Goal: Task Accomplishment & Management: Use online tool/utility

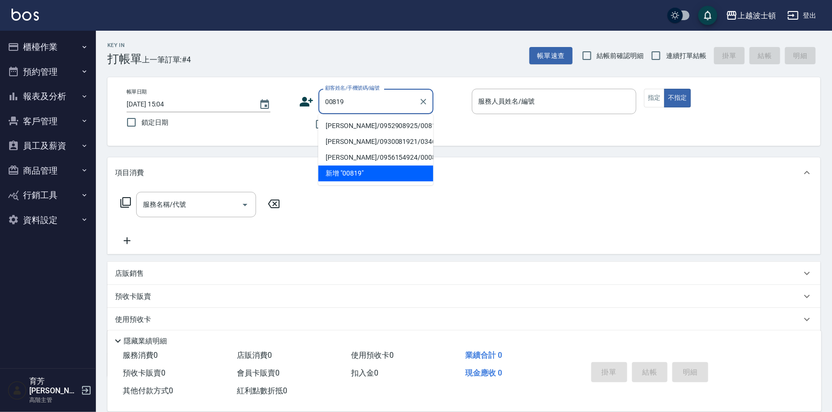
click at [354, 122] on li "[PERSON_NAME]/0952908925/00819" at bounding box center [376, 126] width 115 height 16
type input "[PERSON_NAME]/0952908925/00819"
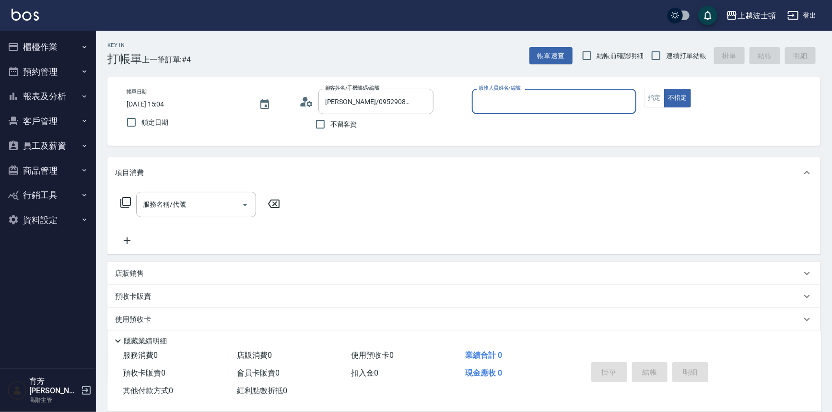
type input "Vicky-13"
click at [652, 94] on button "指定" at bounding box center [654, 98] width 21 height 19
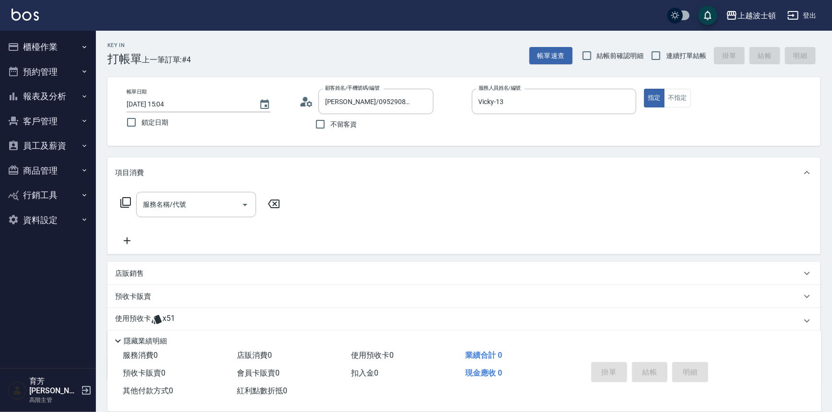
click at [145, 313] on div "使用預收卡 x51" at bounding box center [463, 321] width 713 height 26
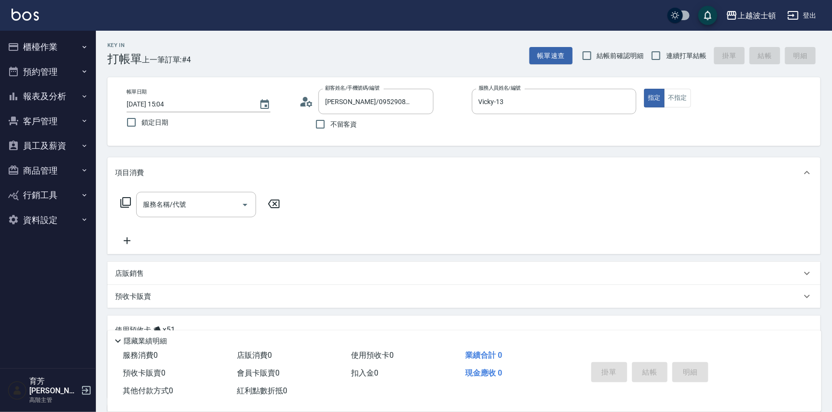
scroll to position [130, 0]
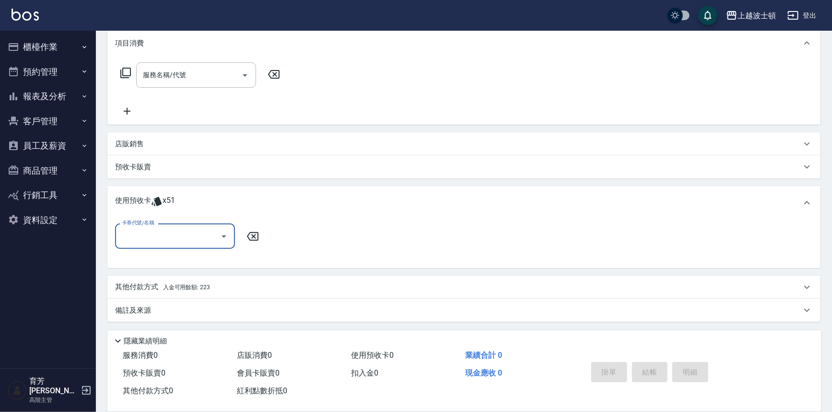
click at [175, 243] on input "卡券代號/名稱" at bounding box center [167, 236] width 97 height 17
click at [183, 265] on div "洗髮卷 剩餘51張" at bounding box center [175, 261] width 120 height 16
type input "洗髮卷"
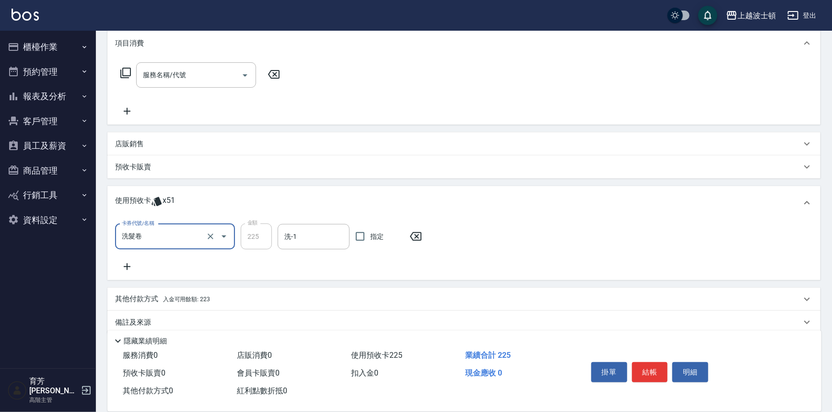
click at [303, 251] on div "卡券代號/名稱 洗髮卷 卡券代號/名稱 金額 225 金額 洗-1 洗-1 指定" at bounding box center [464, 248] width 698 height 49
click at [304, 242] on input "洗-1" at bounding box center [313, 236] width 63 height 17
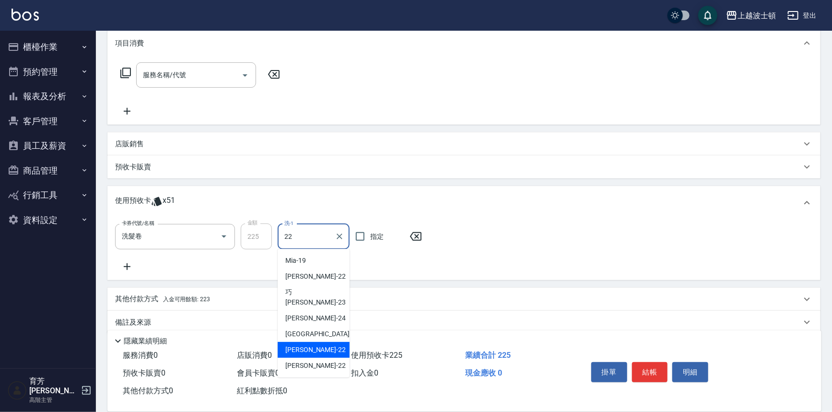
type input "[PERSON_NAME]-22"
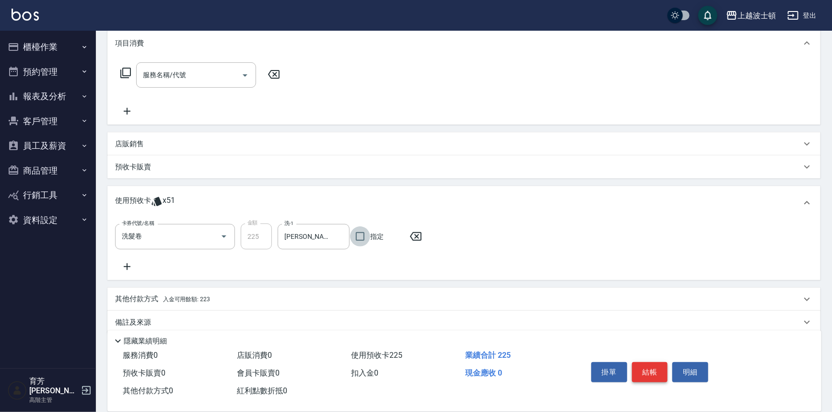
click at [642, 370] on button "結帳" at bounding box center [650, 372] width 36 height 20
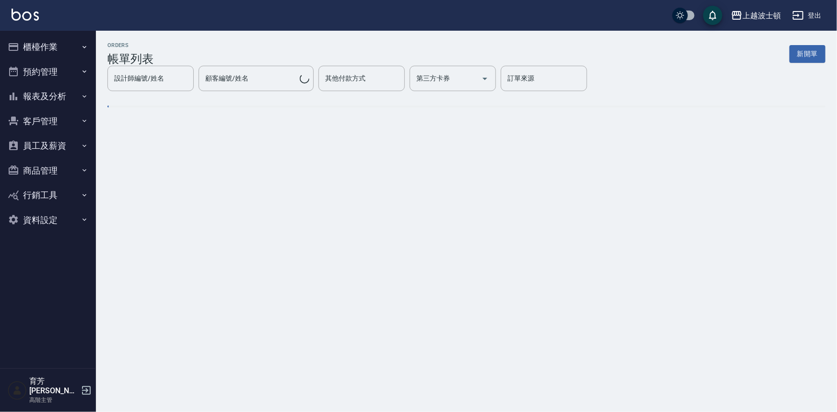
click at [34, 45] on button "櫃檯作業" at bounding box center [48, 47] width 88 height 25
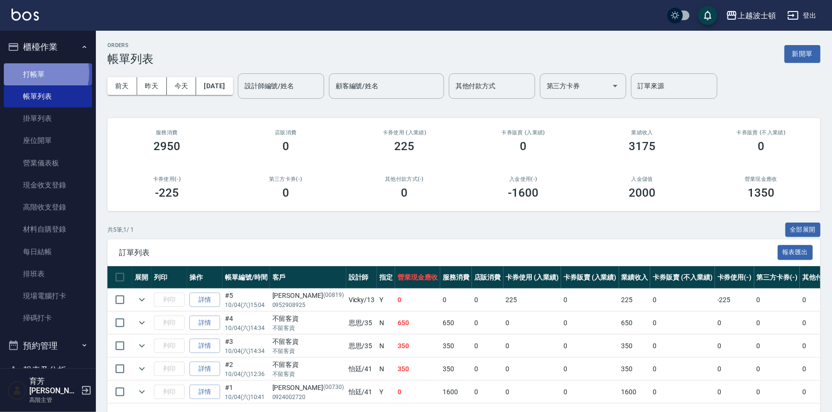
click at [32, 72] on link "打帳單" at bounding box center [48, 74] width 88 height 22
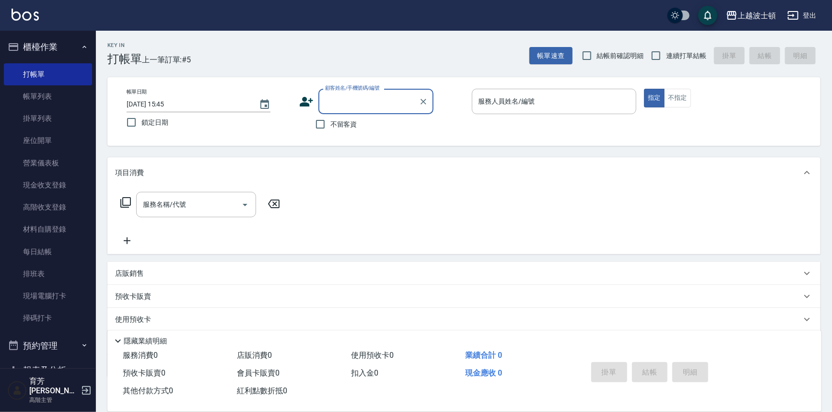
click at [343, 119] on span "不留客資" at bounding box center [344, 124] width 27 height 10
click at [331, 119] on input "不留客資" at bounding box center [320, 124] width 20 height 20
checkbox input "true"
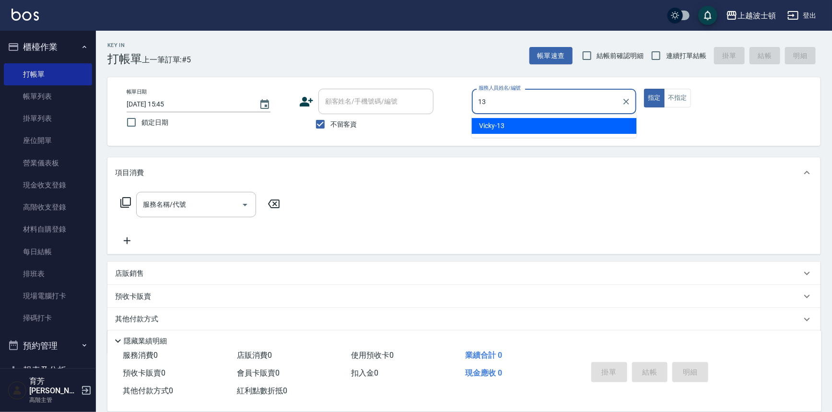
type input "Vicky-13"
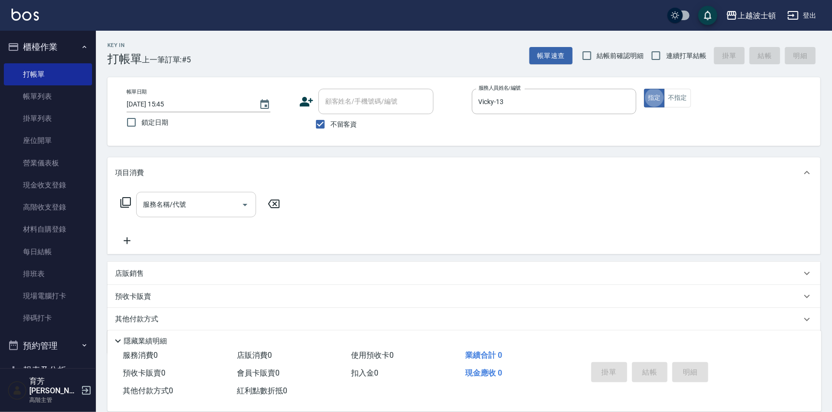
type button "true"
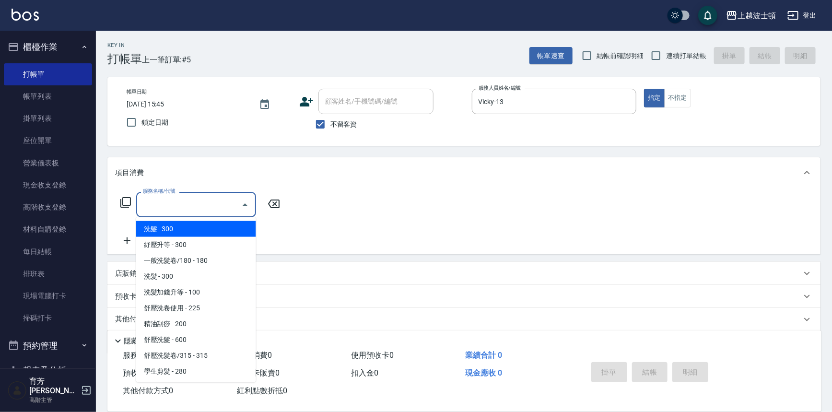
click at [172, 206] on input "服務名稱/代號" at bounding box center [189, 204] width 97 height 17
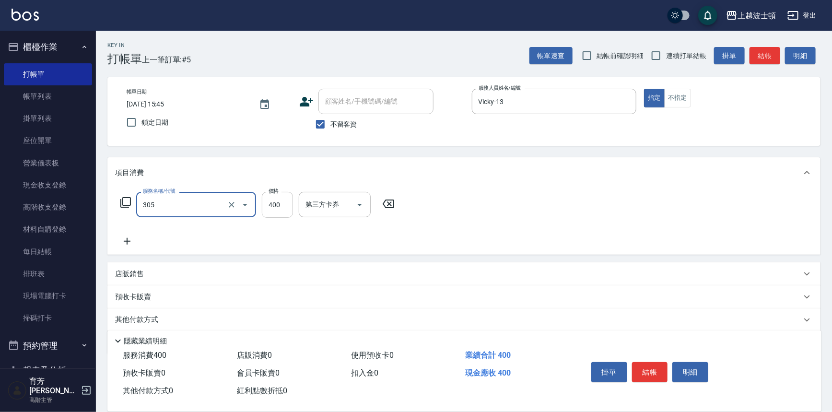
type input "剪髮(305)"
click at [281, 206] on input "400" at bounding box center [277, 205] width 31 height 26
type input "350"
click at [130, 238] on icon at bounding box center [127, 242] width 24 height 12
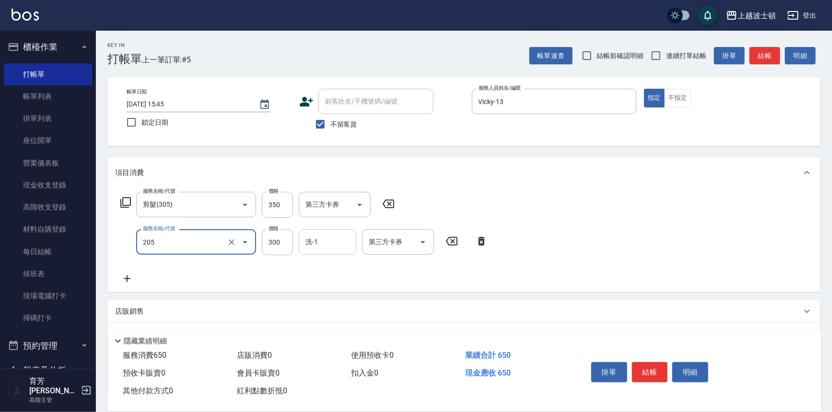
type input "洗髮(205)"
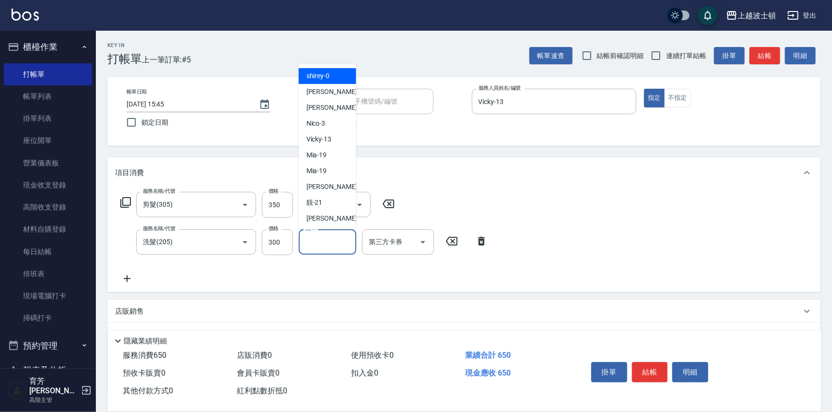
click at [331, 240] on input "洗-1" at bounding box center [327, 242] width 49 height 17
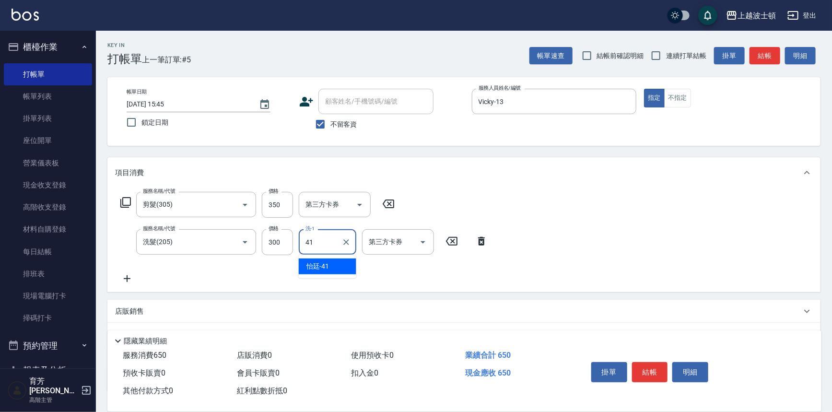
type input "怡廷-41"
click at [648, 374] on button "結帳" at bounding box center [650, 372] width 36 height 20
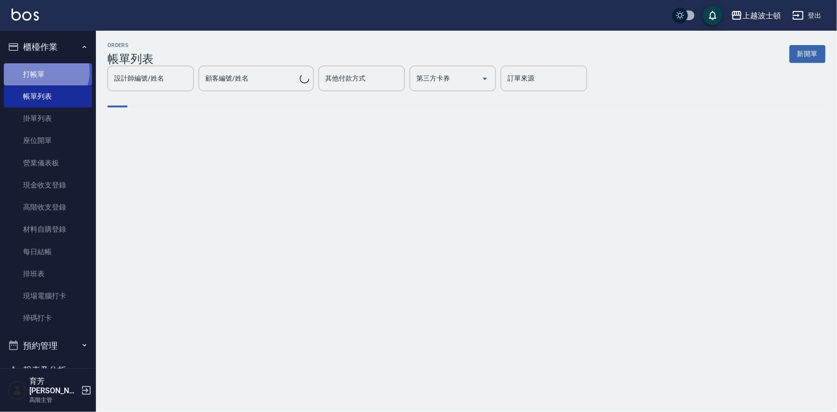
click at [41, 71] on link "打帳單" at bounding box center [48, 74] width 88 height 22
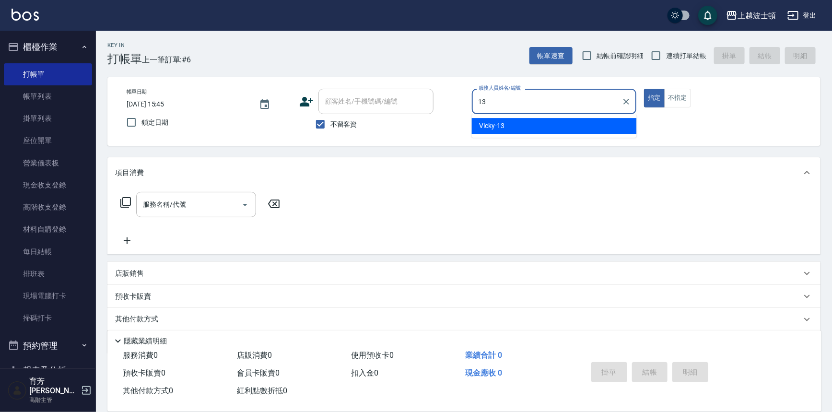
type input "Vicky-13"
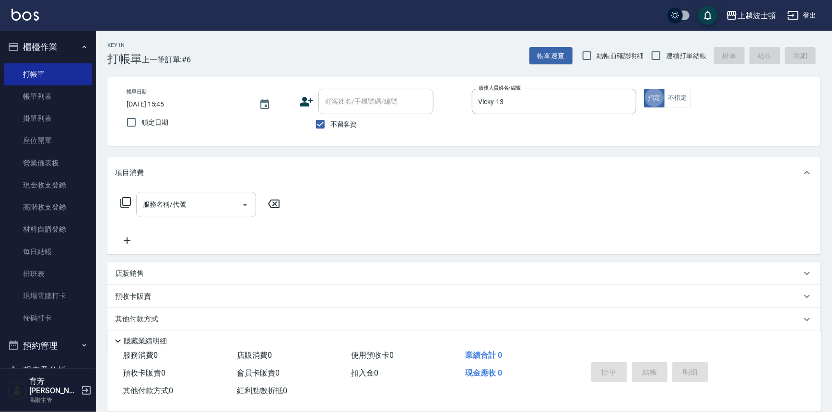
type button "true"
click at [232, 211] on input "服務名稱/代號" at bounding box center [189, 204] width 97 height 17
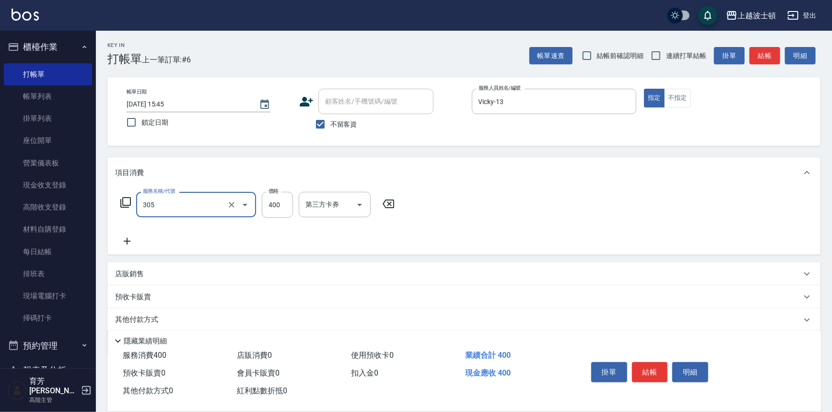
type input "剪髮(305)"
click at [295, 204] on div "服務名稱/代號 剪髮(305) 服務名稱/代號 價格 400 價格 第三方卡券 第三方卡券" at bounding box center [257, 205] width 285 height 26
click at [289, 203] on input "400" at bounding box center [277, 205] width 31 height 26
type input "350"
click at [127, 236] on icon at bounding box center [127, 242] width 24 height 12
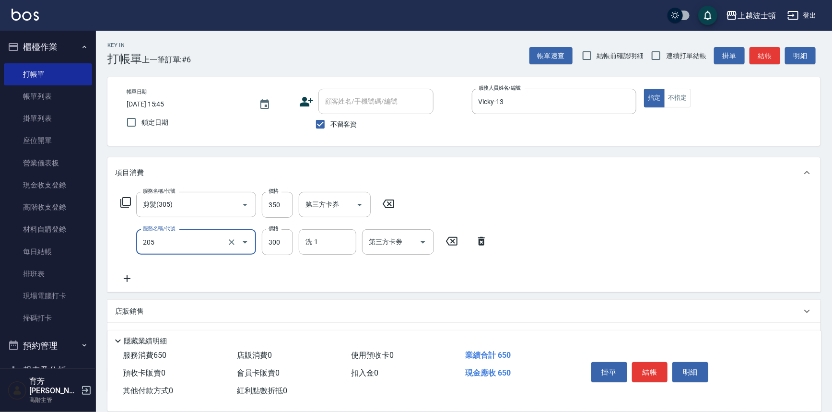
type input "洗髮(205)"
click at [125, 282] on icon at bounding box center [127, 279] width 24 height 12
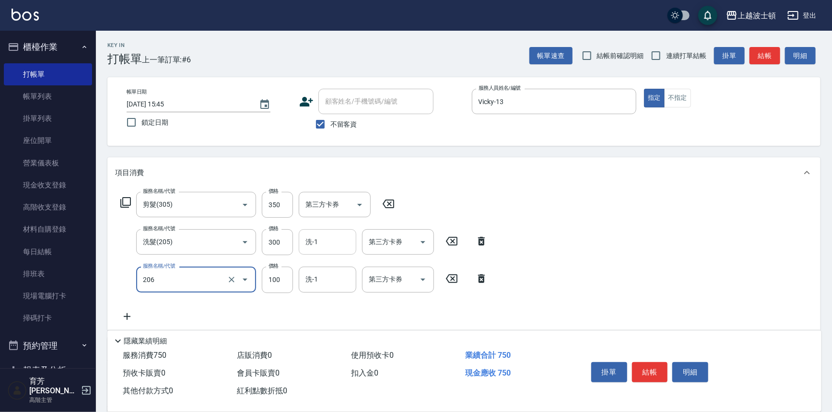
type input "洗髮加錢升等(206)"
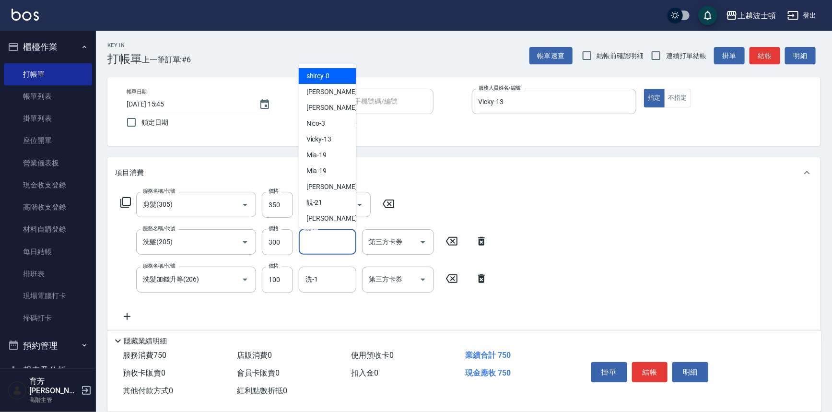
click at [322, 242] on input "洗-1" at bounding box center [327, 242] width 49 height 17
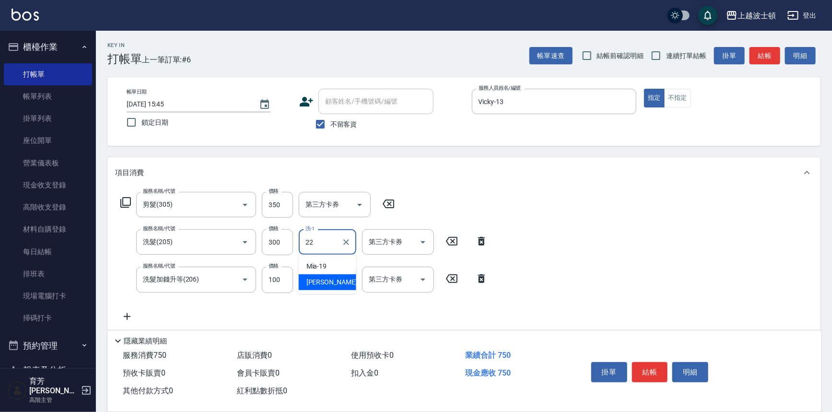
type input "[PERSON_NAME]-22"
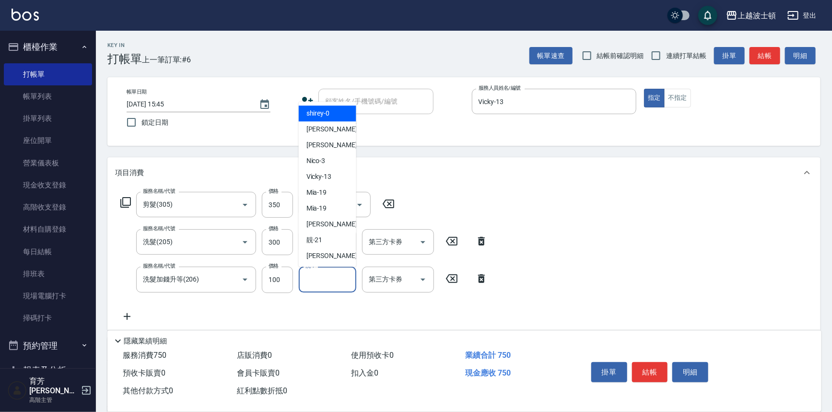
click at [319, 274] on input "洗-1" at bounding box center [327, 279] width 49 height 17
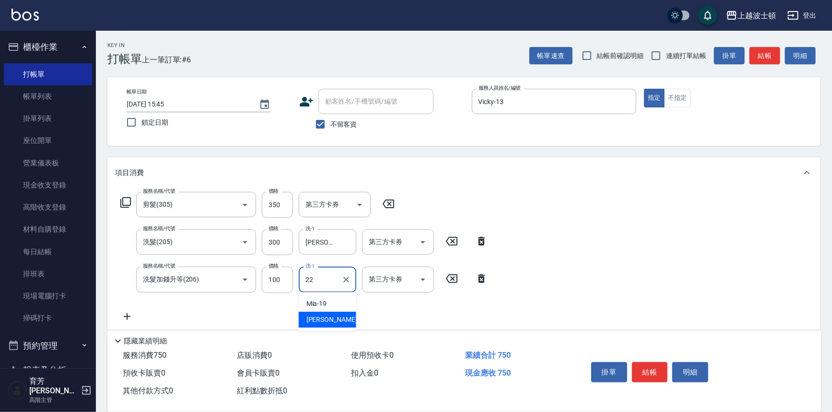
type input "[PERSON_NAME]-22"
click at [637, 369] on button "結帳" at bounding box center [650, 372] width 36 height 20
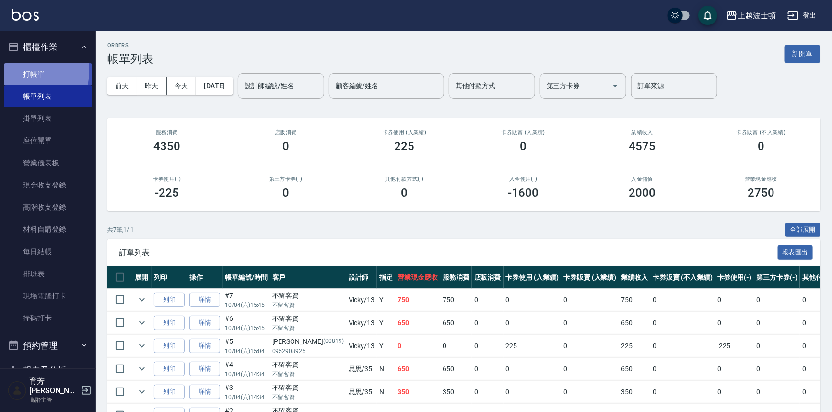
click at [26, 71] on link "打帳單" at bounding box center [48, 74] width 88 height 22
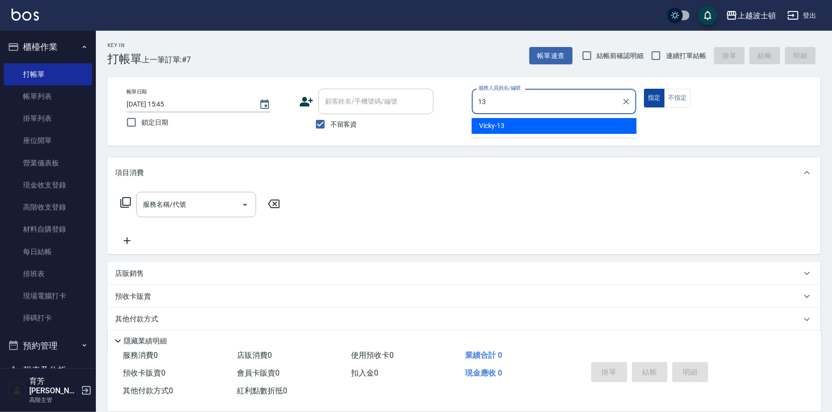
type input "Vicky-13"
type button "true"
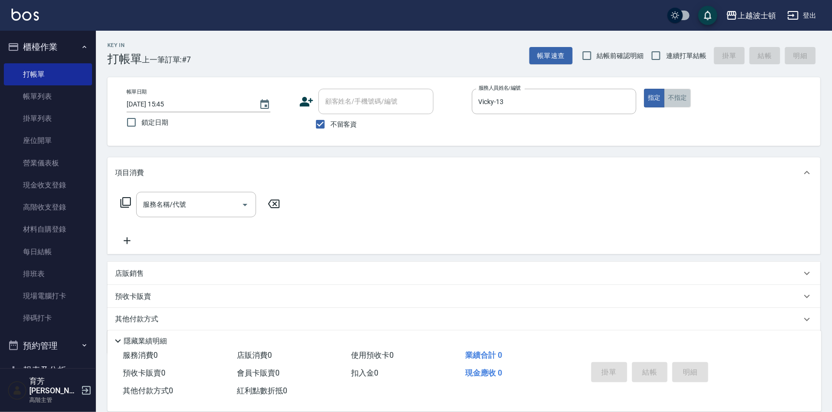
click at [673, 97] on button "不指定" at bounding box center [677, 98] width 27 height 19
click at [201, 197] on input "服務名稱/代號" at bounding box center [189, 204] width 97 height 17
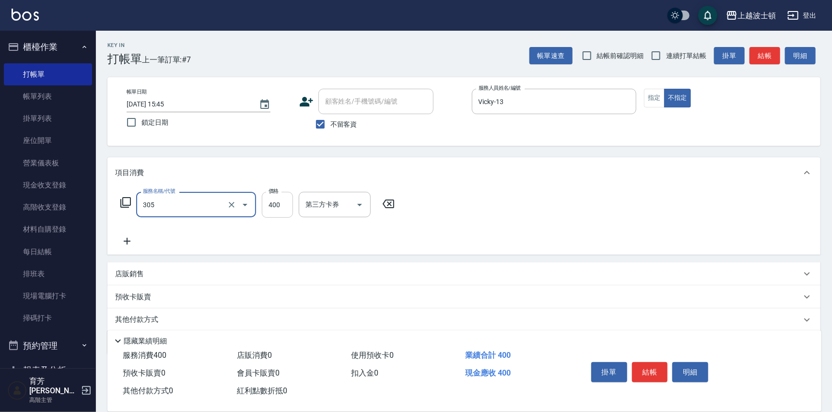
type input "剪髮(305)"
click at [281, 199] on input "400" at bounding box center [277, 205] width 31 height 26
type input "350"
click at [642, 371] on button "結帳" at bounding box center [650, 372] width 36 height 20
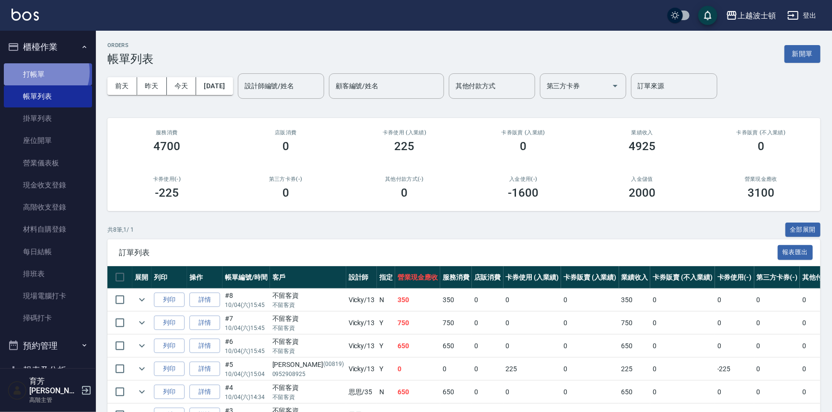
click at [43, 71] on link "打帳單" at bounding box center [48, 74] width 88 height 22
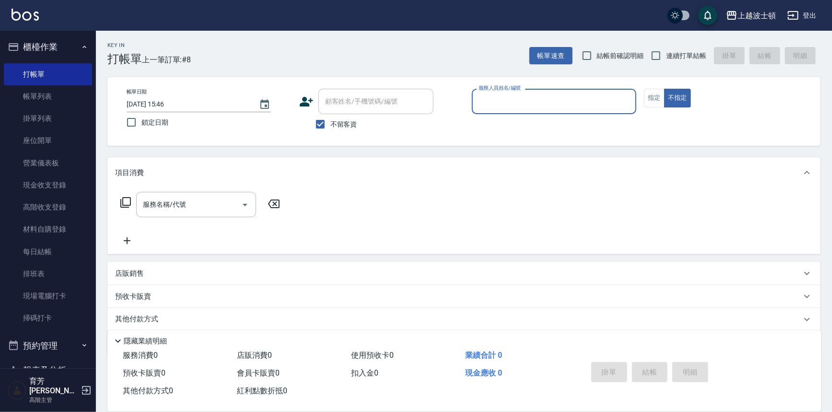
click at [332, 122] on span "不留客資" at bounding box center [344, 124] width 27 height 10
click at [331, 122] on input "不留客資" at bounding box center [320, 124] width 20 height 20
checkbox input "false"
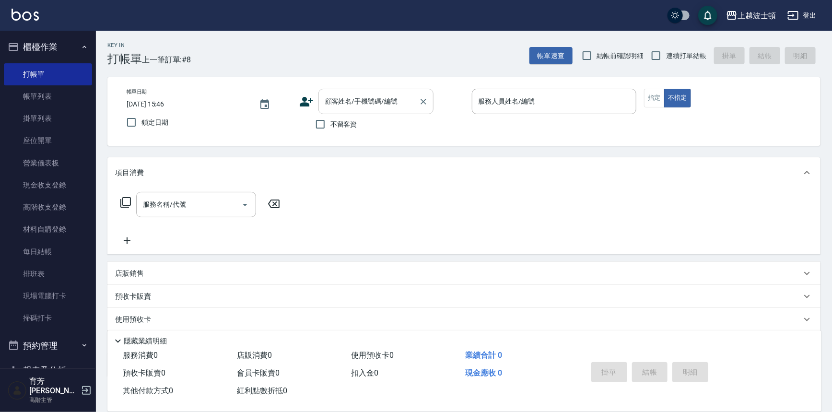
click at [332, 105] on input "顧客姓名/手機號碼/編號" at bounding box center [369, 101] width 92 height 17
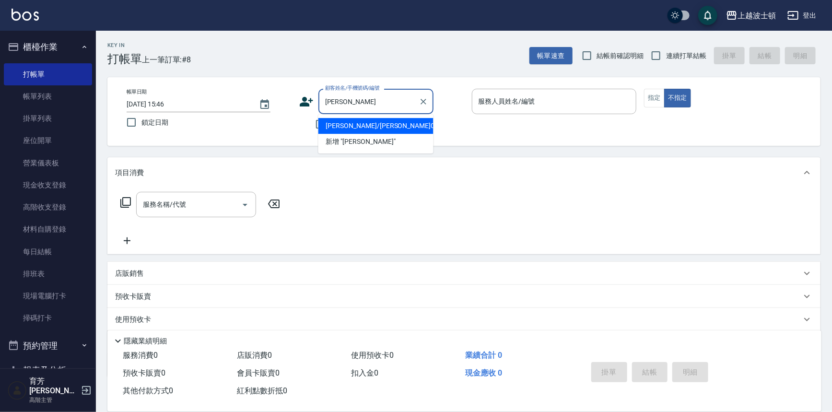
click at [362, 121] on li "[PERSON_NAME]/[PERSON_NAME]05486/05486" at bounding box center [376, 126] width 115 height 16
type input "[PERSON_NAME]/[PERSON_NAME]05486/05486"
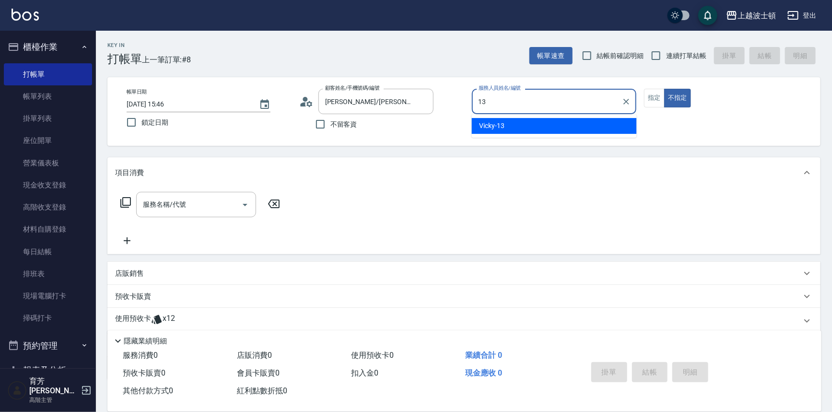
type input "Vicky-13"
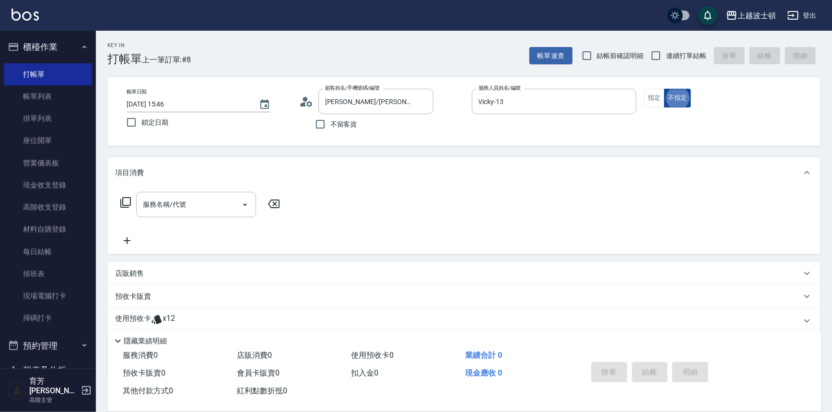
type button "false"
click at [665, 98] on button "不指定" at bounding box center [677, 98] width 27 height 19
click at [649, 97] on button "指定" at bounding box center [654, 98] width 21 height 19
click at [183, 216] on div "服務名稱/代號" at bounding box center [196, 204] width 120 height 25
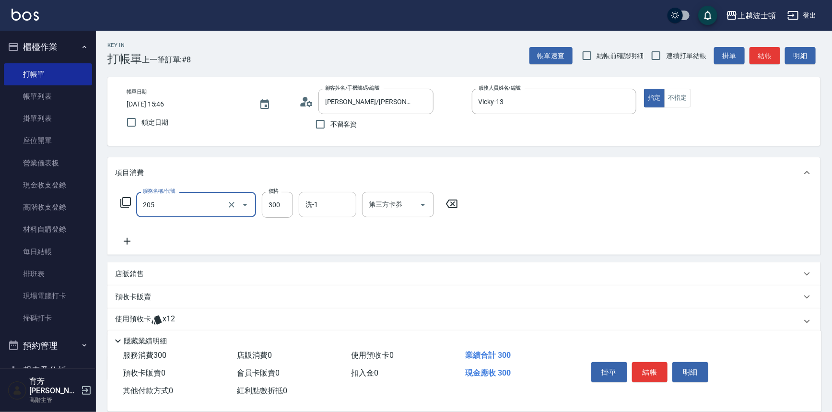
type input "洗髮(205)"
click at [326, 200] on input "洗-1" at bounding box center [327, 204] width 49 height 17
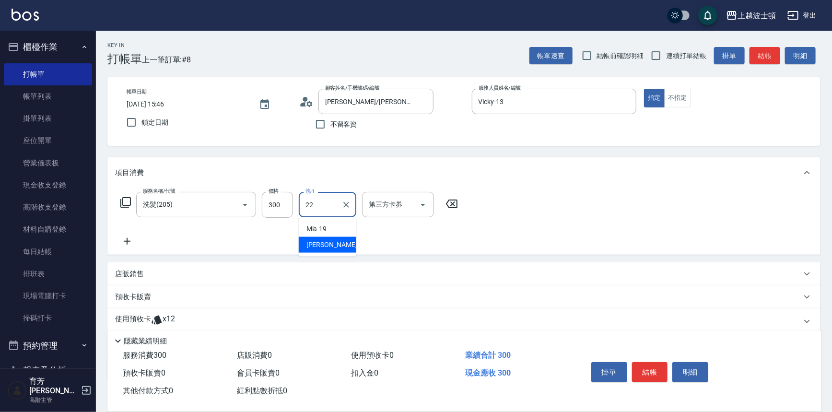
type input "[PERSON_NAME]-22"
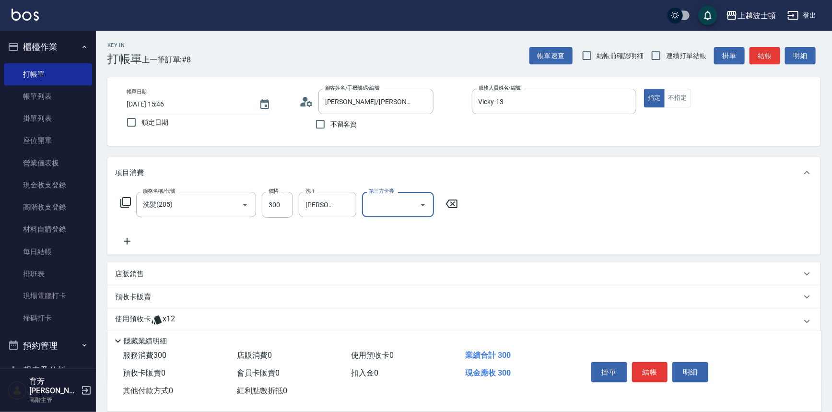
click at [141, 322] on p "使用預收卡" at bounding box center [133, 321] width 36 height 14
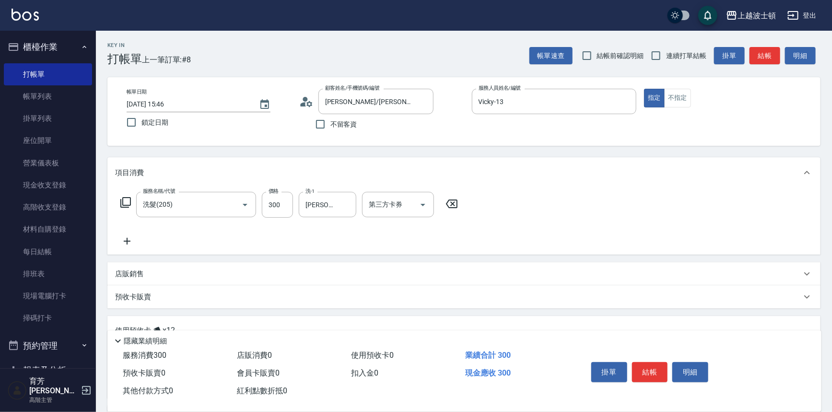
scroll to position [116, 0]
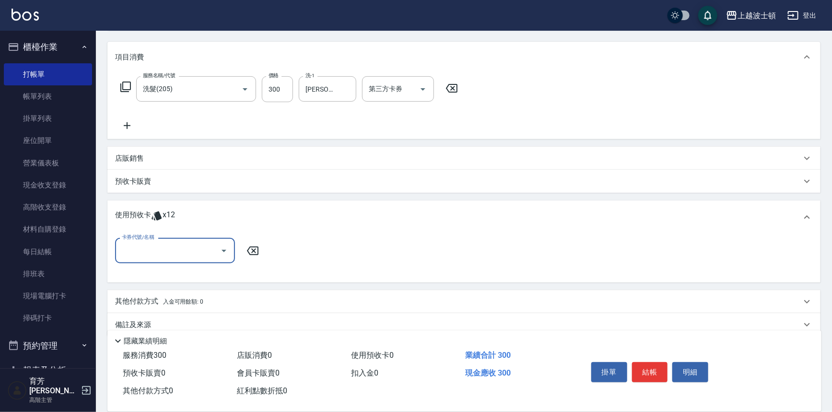
click at [203, 250] on input "卡券代號/名稱" at bounding box center [167, 250] width 97 height 17
click at [206, 273] on div "剪髮卡 剩餘12張" at bounding box center [175, 275] width 120 height 16
type input "剪髮卡"
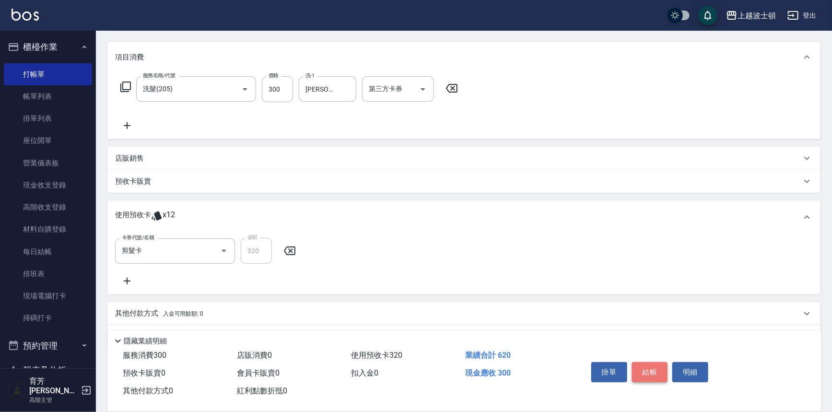
click at [652, 364] on button "結帳" at bounding box center [650, 372] width 36 height 20
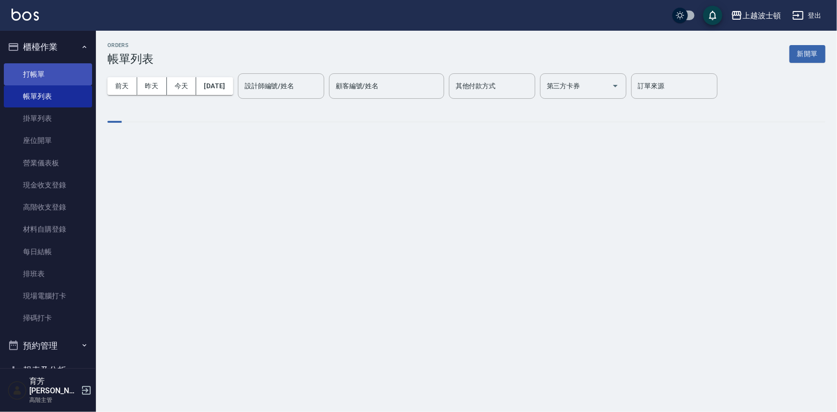
click at [28, 71] on link "打帳單" at bounding box center [48, 74] width 88 height 22
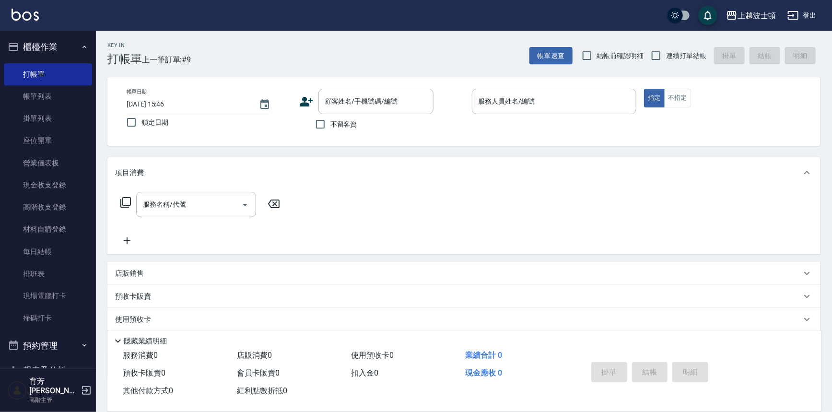
click at [333, 122] on span "不留客資" at bounding box center [344, 124] width 27 height 10
click at [331, 122] on input "不留客資" at bounding box center [320, 124] width 20 height 20
checkbox input "true"
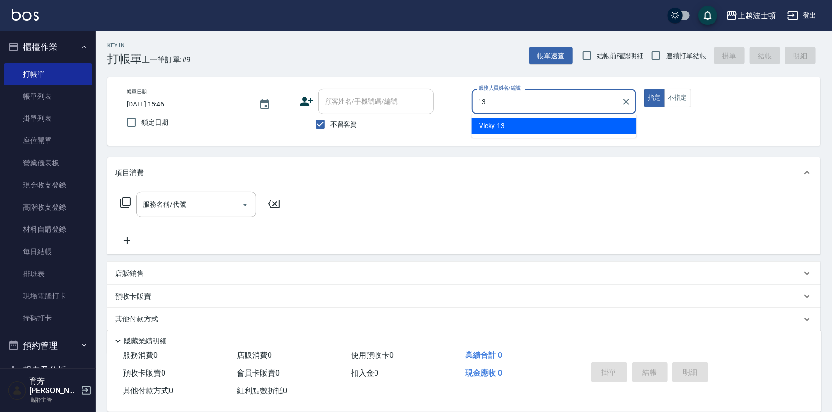
type input "Vicky-13"
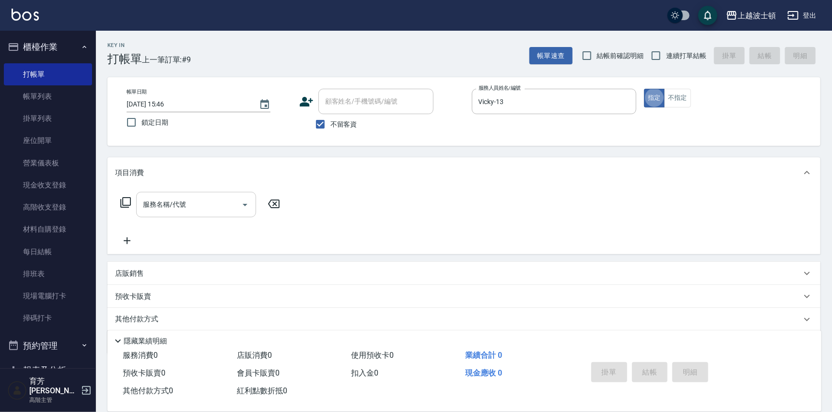
type button "true"
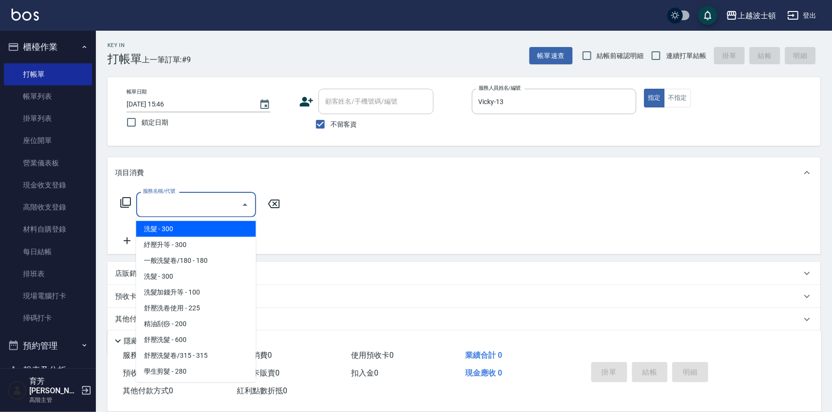
click at [218, 204] on input "服務名稱/代號" at bounding box center [189, 204] width 97 height 17
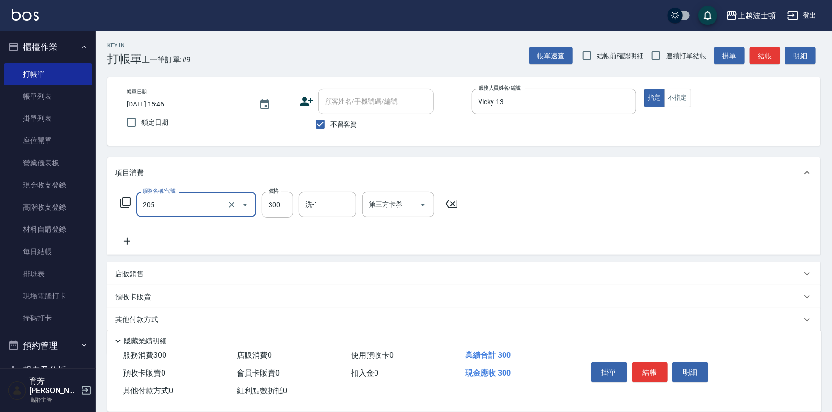
type input "洗髮(205)"
click at [130, 236] on icon at bounding box center [127, 242] width 24 height 12
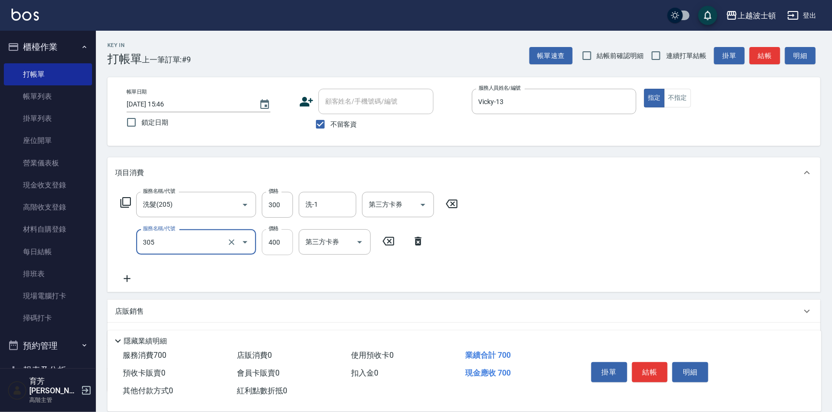
type input "剪髮(305)"
click at [283, 249] on input "400" at bounding box center [277, 242] width 31 height 26
type input "360"
click at [280, 205] on input "300" at bounding box center [277, 205] width 31 height 26
type input "270"
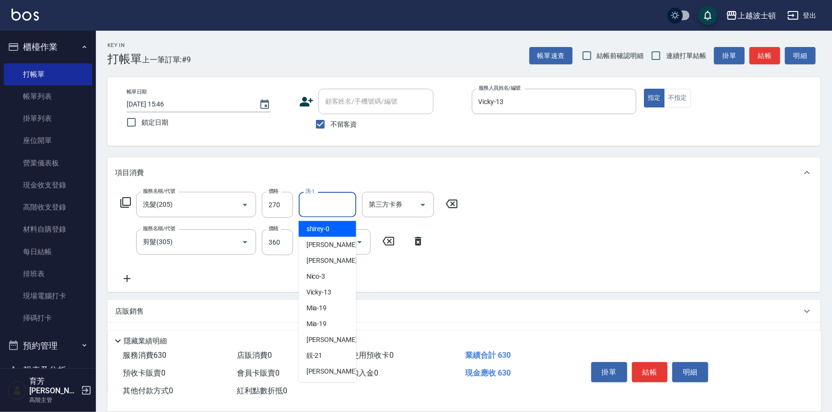
click at [323, 201] on input "洗-1" at bounding box center [327, 204] width 49 height 17
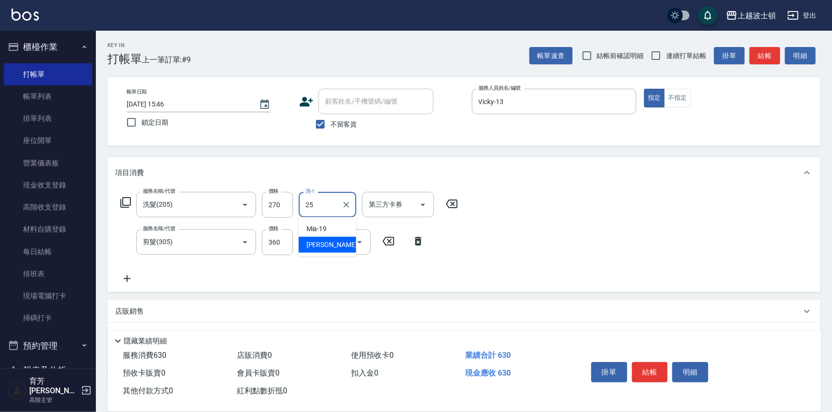
type input "[PERSON_NAME]-25"
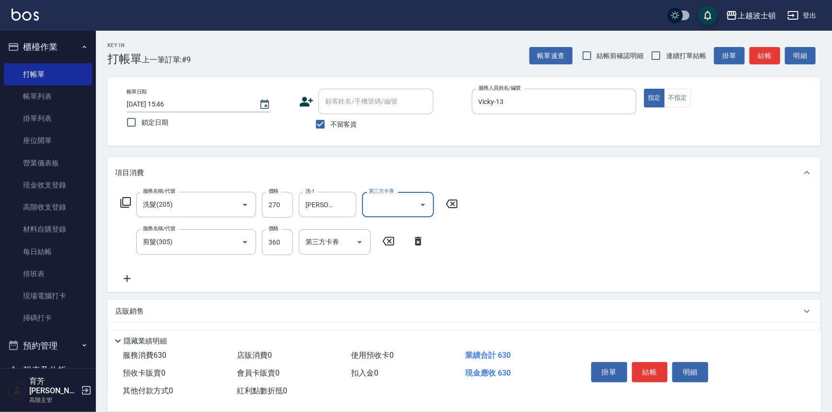
click at [661, 358] on div "掛單 結帳 明細" at bounding box center [650, 373] width 125 height 30
click at [658, 369] on button "結帳" at bounding box center [650, 372] width 36 height 20
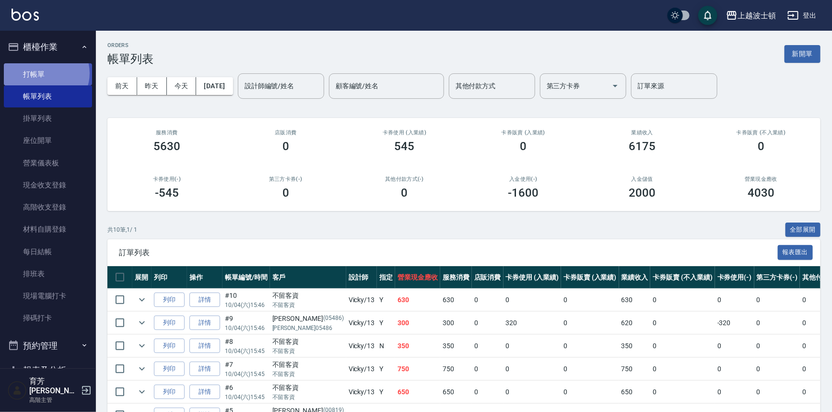
click at [45, 73] on link "打帳單" at bounding box center [48, 74] width 88 height 22
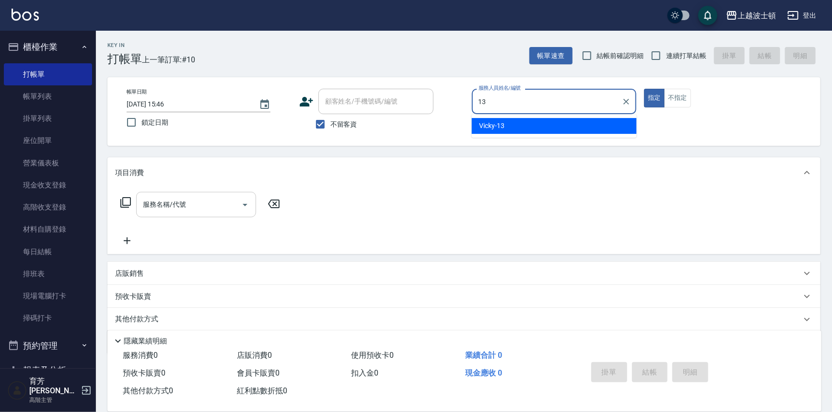
type input "Vicky-13"
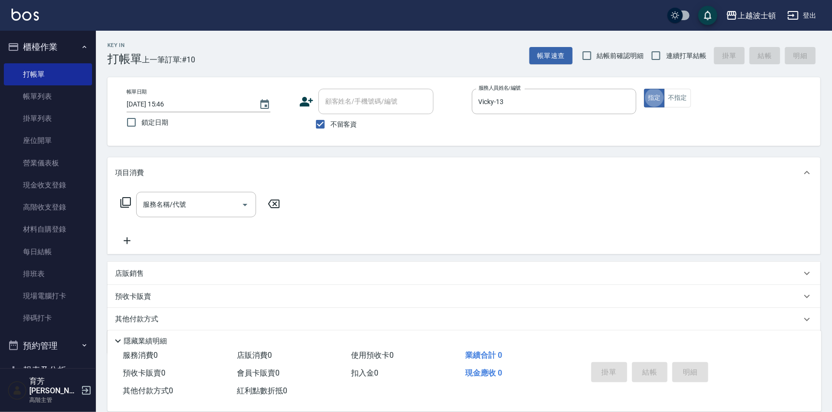
type button "true"
click at [190, 211] on input "服務名稱/代號" at bounding box center [189, 204] width 97 height 17
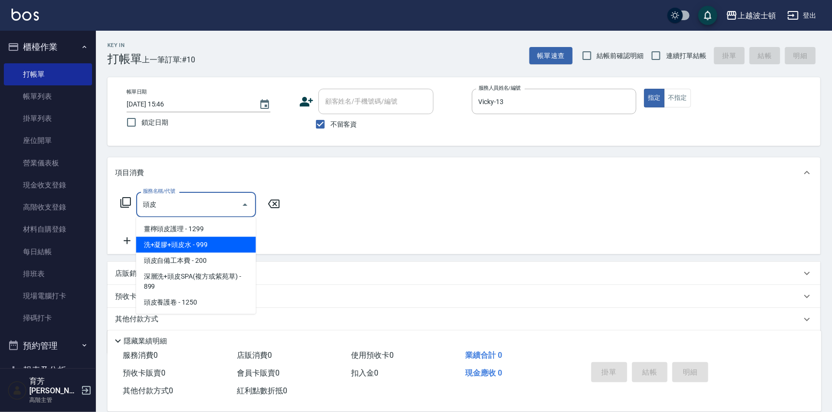
click at [189, 240] on span "洗+凝膠+頭皮水 - 999" at bounding box center [196, 245] width 120 height 16
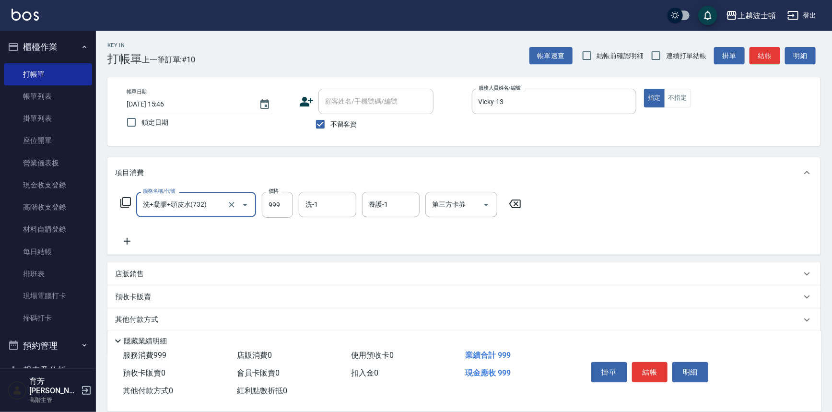
type input "洗+凝膠+頭皮水(732)"
click at [123, 240] on icon at bounding box center [127, 242] width 24 height 12
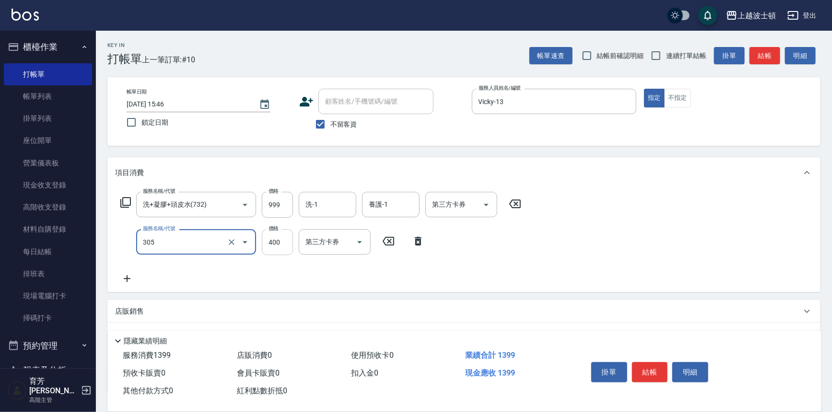
type input "剪髮(305)"
click at [273, 249] on input "400" at bounding box center [277, 242] width 31 height 26
type input "350"
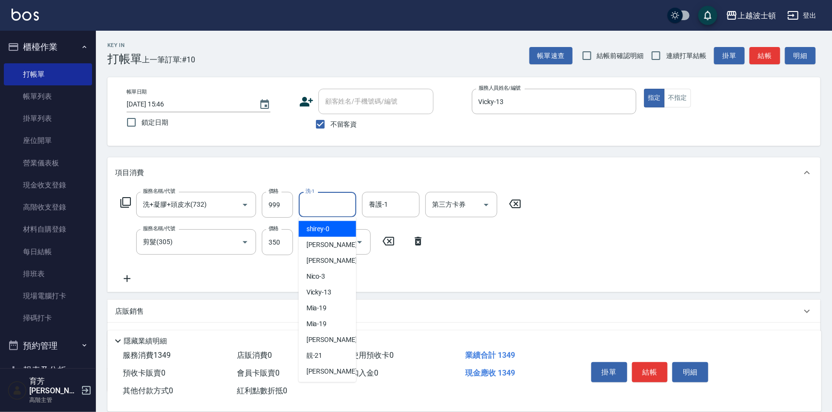
click at [319, 198] on input "洗-1" at bounding box center [327, 204] width 49 height 17
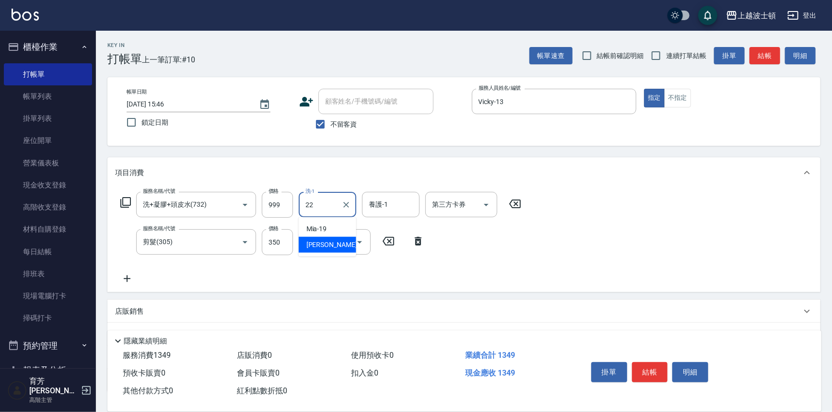
type input "[PERSON_NAME]-22"
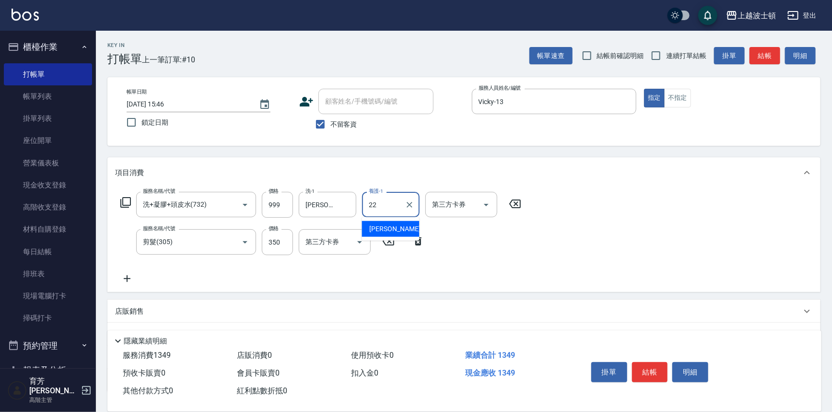
type input "[PERSON_NAME]-22"
click at [651, 376] on button "結帳" at bounding box center [650, 372] width 36 height 20
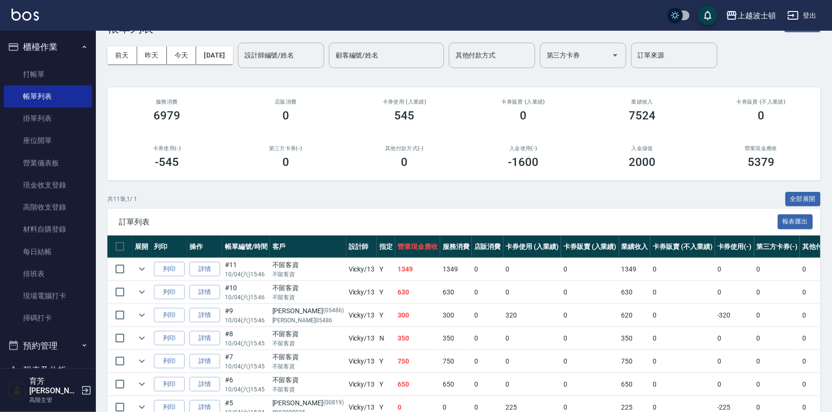
scroll to position [30, 0]
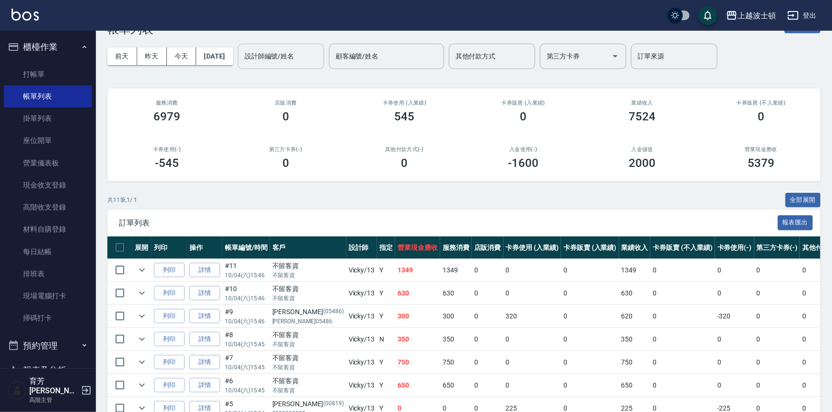
click at [304, 56] on input "設計師編號/姓名" at bounding box center [281, 56] width 78 height 17
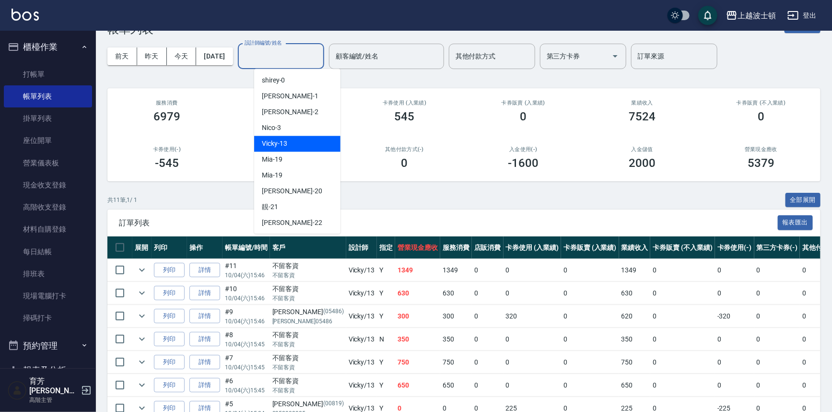
click at [305, 142] on div "Vicky -13" at bounding box center [297, 144] width 86 height 16
type input "Vicky-13"
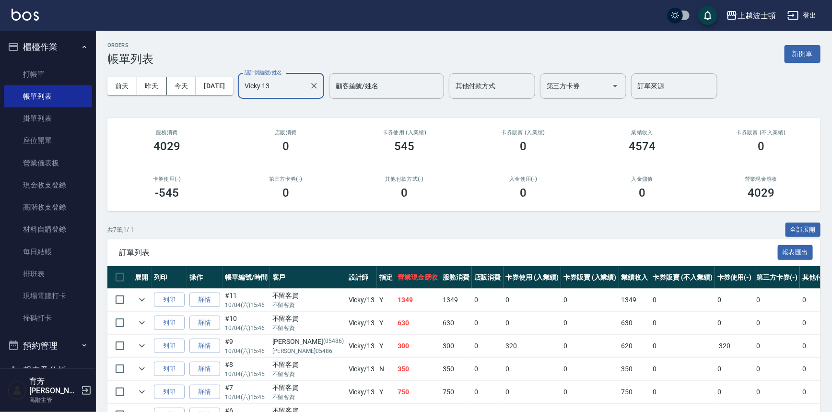
scroll to position [81, 0]
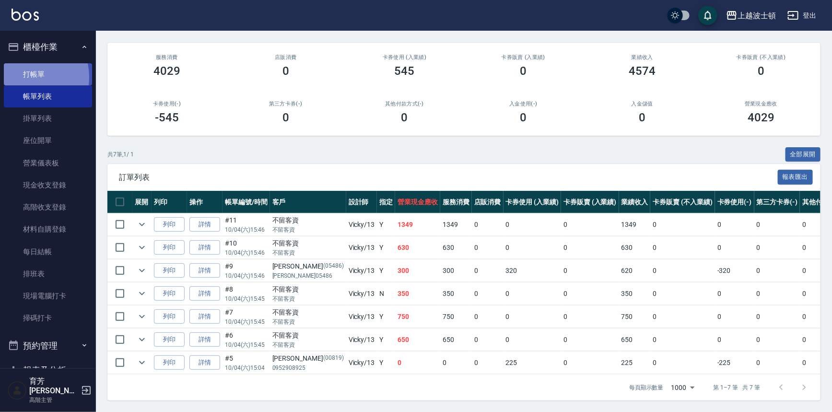
click at [26, 77] on link "打帳單" at bounding box center [48, 74] width 88 height 22
